Goal: Obtain resource: Download file/media

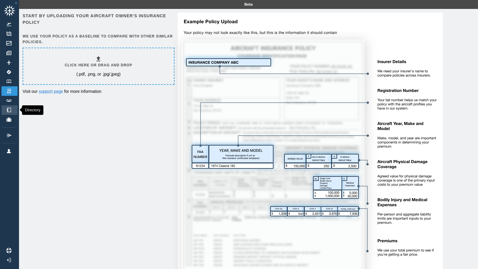
click at [9, 108] on img at bounding box center [9, 110] width 7 height 4
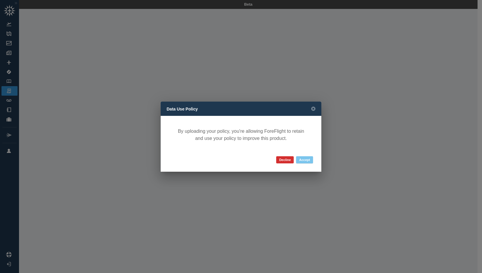
click at [305, 161] on button "Accept" at bounding box center [304, 159] width 17 height 7
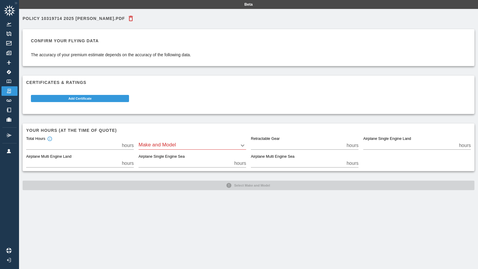
click at [253, 222] on div "Policy 10319714 2025 Steve Yount.pdf Confirm your flying data The accuracy of y…" at bounding box center [248, 143] width 459 height 269
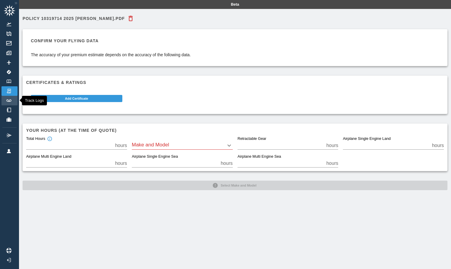
click at [7, 99] on img at bounding box center [9, 100] width 7 height 2
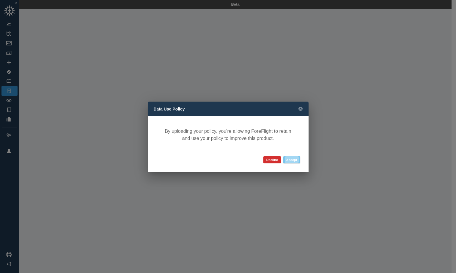
click at [292, 159] on button "Accept" at bounding box center [291, 159] width 17 height 7
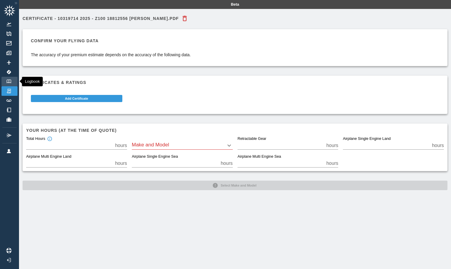
click at [10, 81] on img at bounding box center [9, 81] width 7 height 4
